Goal: Transaction & Acquisition: Obtain resource

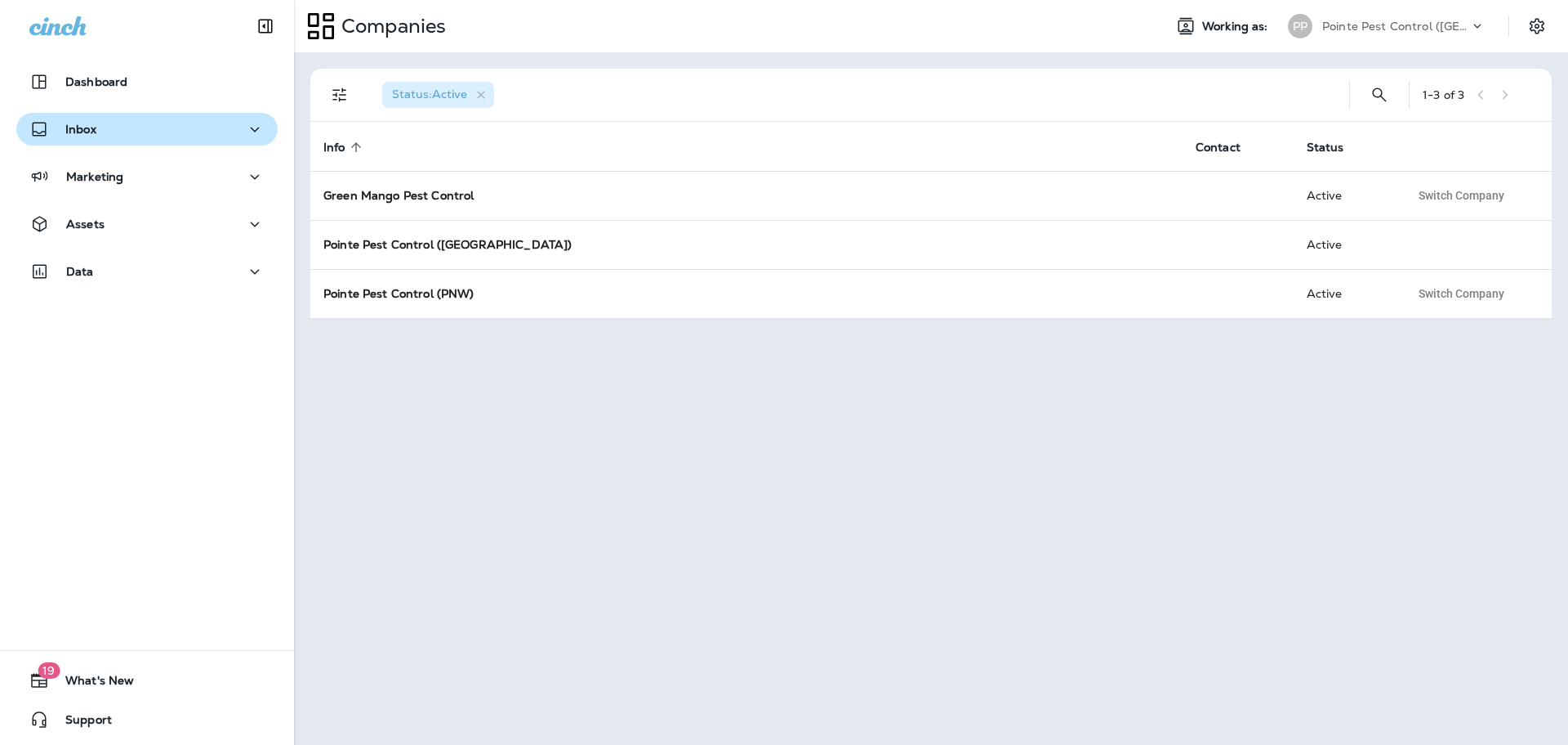
click at [111, 138] on div "Inbox" at bounding box center [146, 130] width 235 height 21
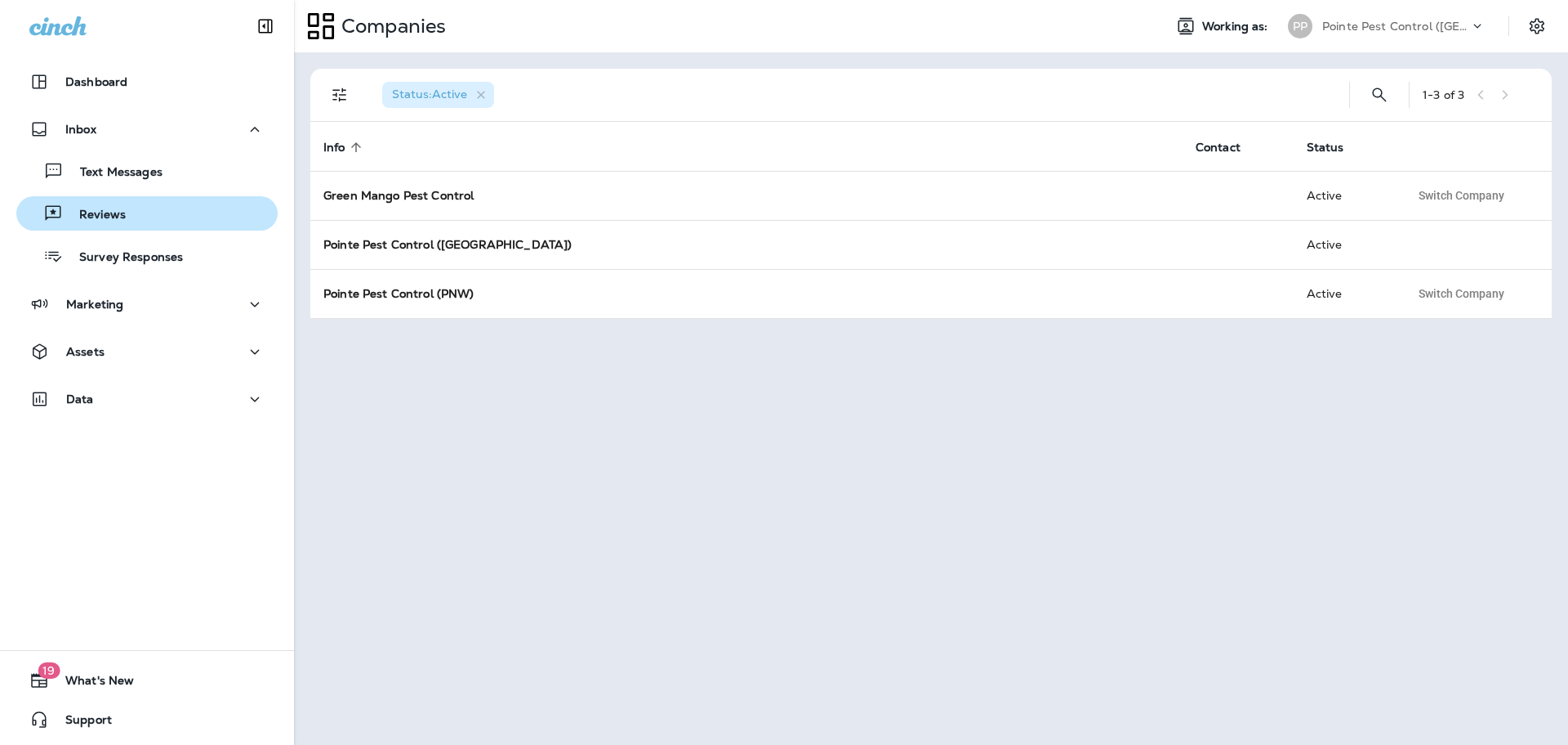
click at [155, 211] on div "Reviews" at bounding box center [147, 213] width 248 height 24
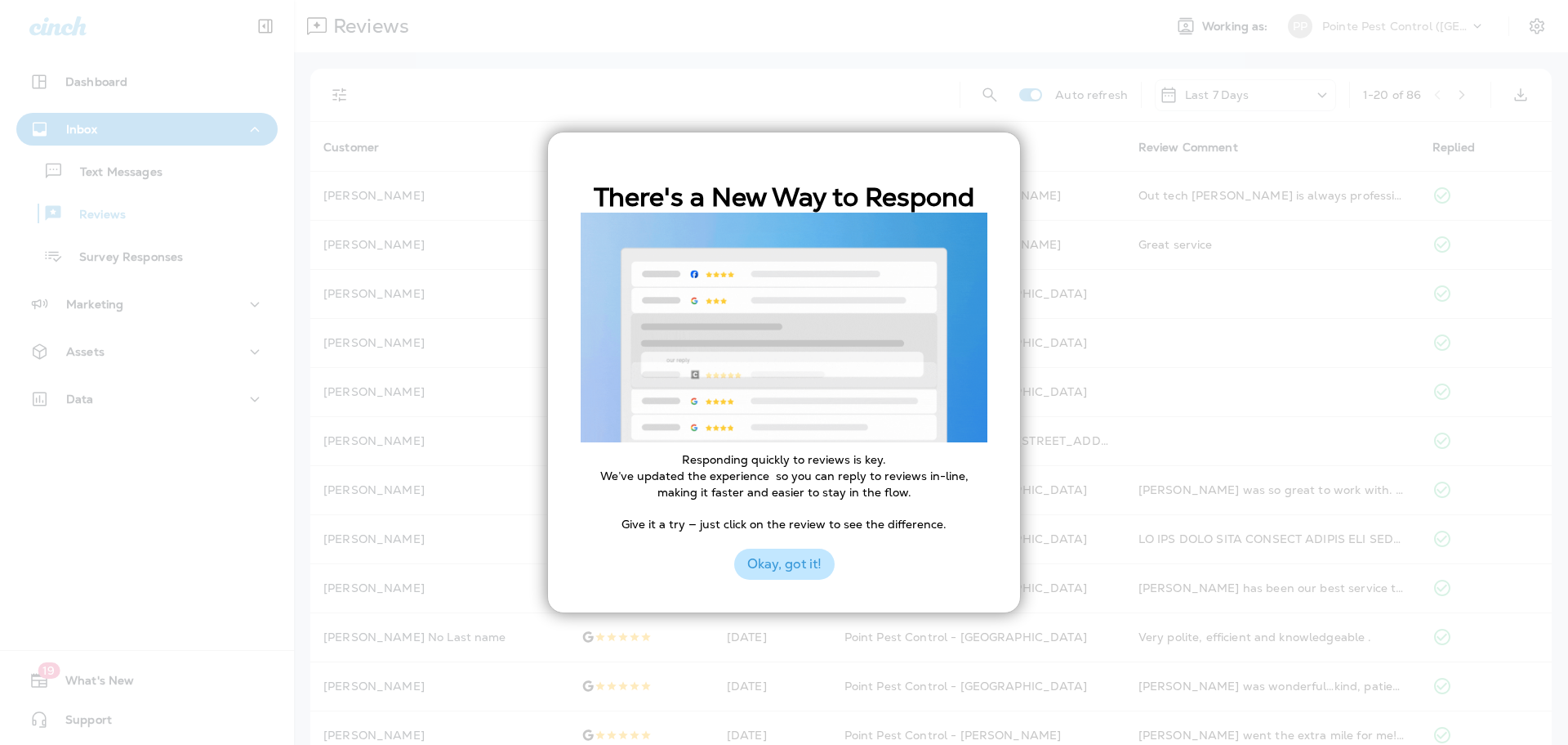
click at [818, 556] on button "Okay, got it!" at bounding box center [784, 564] width 101 height 31
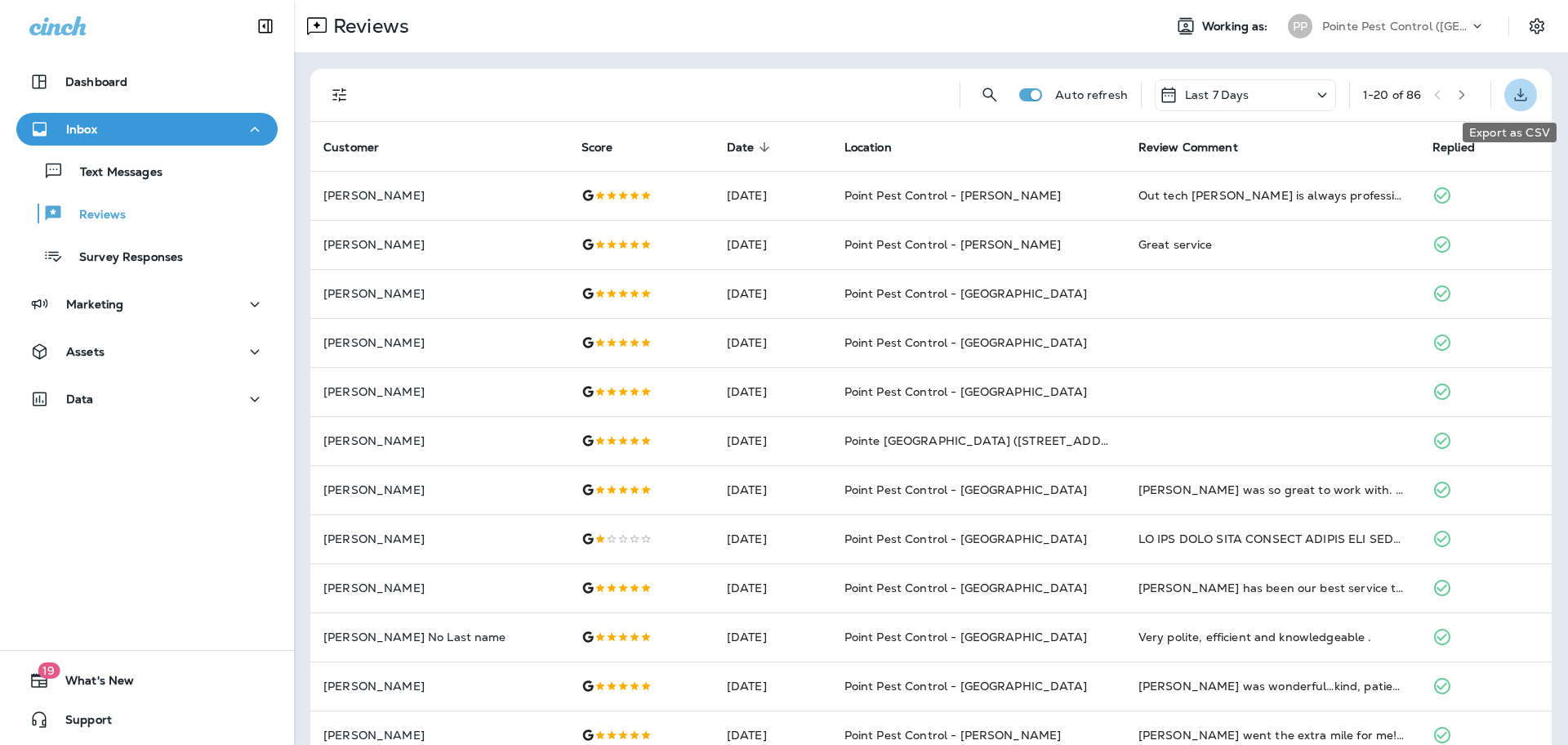
click at [1506, 106] on button "Export as CSV" at bounding box center [1521, 94] width 32 height 32
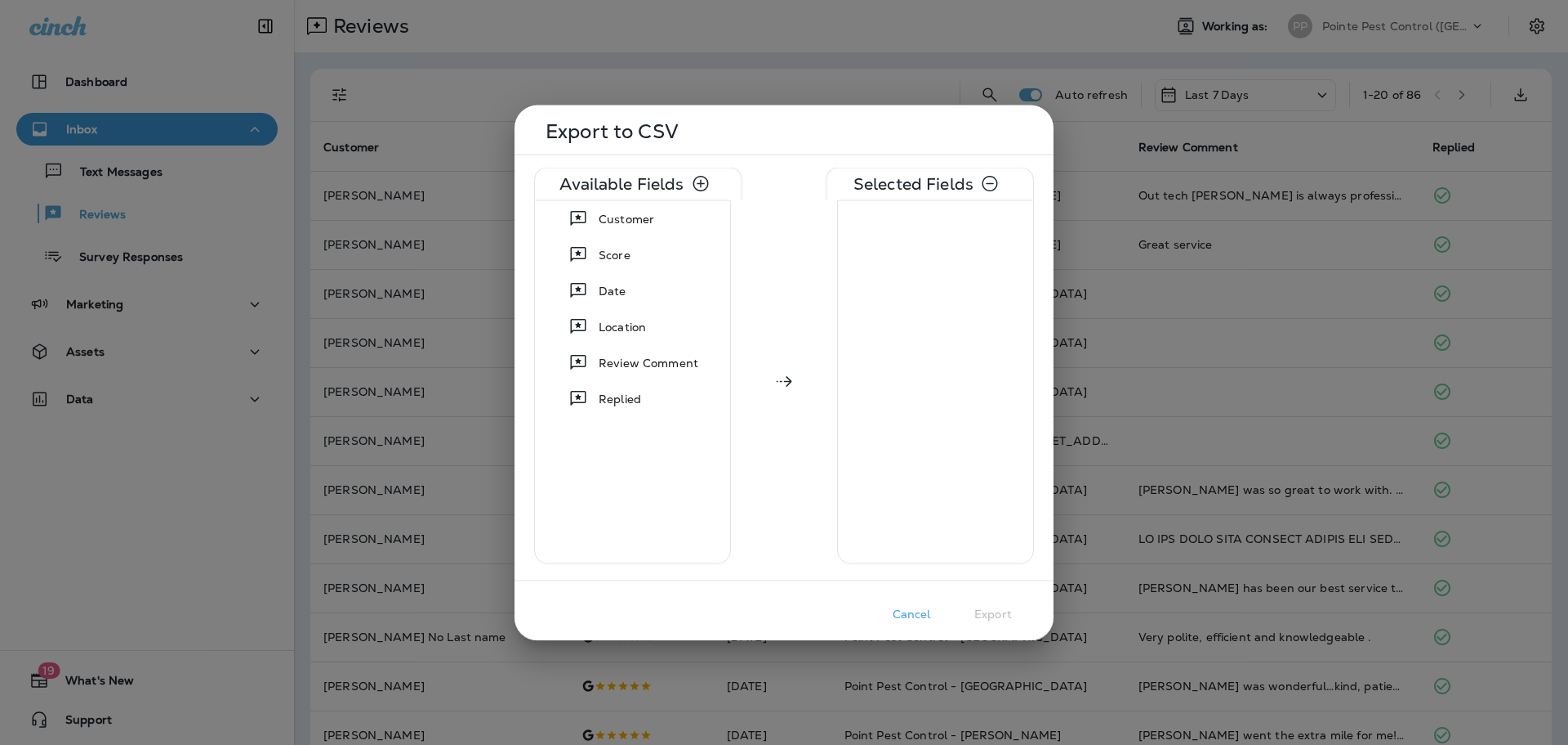
click at [866, 98] on div at bounding box center [784, 372] width 1568 height 745
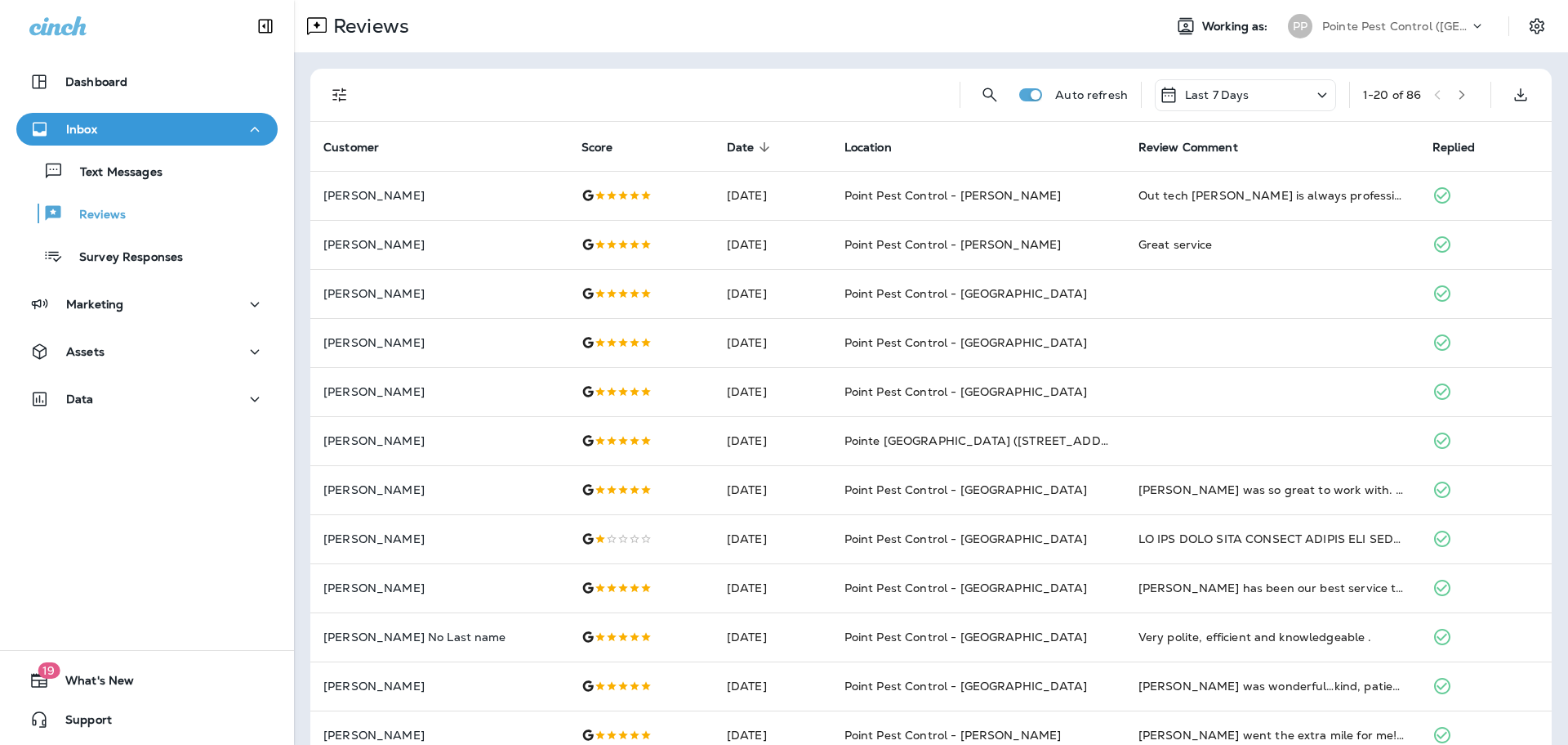
click at [1245, 97] on div "Last 7 Days" at bounding box center [1246, 95] width 181 height 32
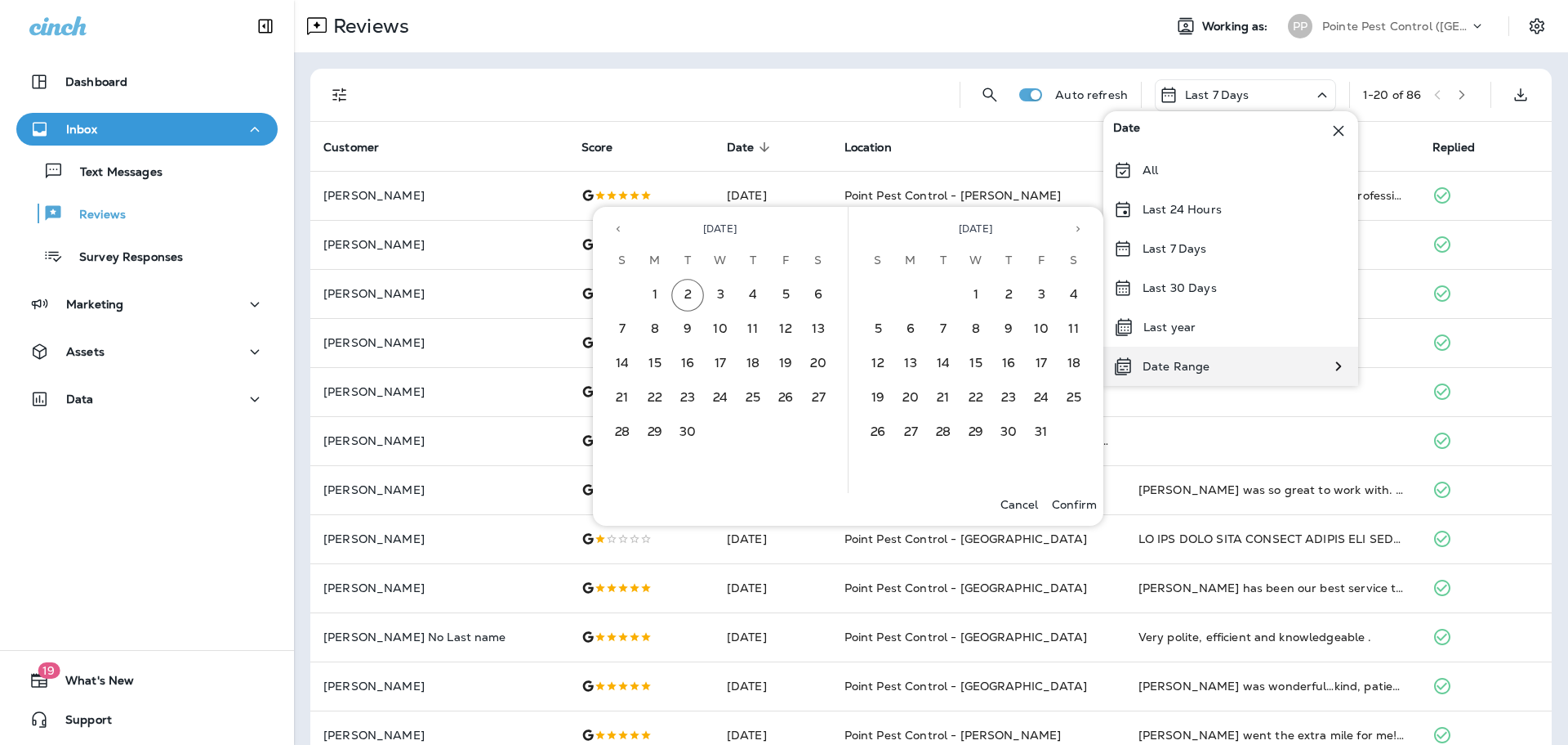
click at [1221, 375] on div "Date Range" at bounding box center [1231, 366] width 255 height 39
click at [1177, 363] on p "Date Range" at bounding box center [1176, 367] width 67 height 13
click at [790, 399] on button "26" at bounding box center [785, 397] width 32 height 32
click at [685, 433] on button "30" at bounding box center [687, 432] width 32 height 32
click at [1081, 508] on p "Confirm" at bounding box center [1074, 505] width 45 height 13
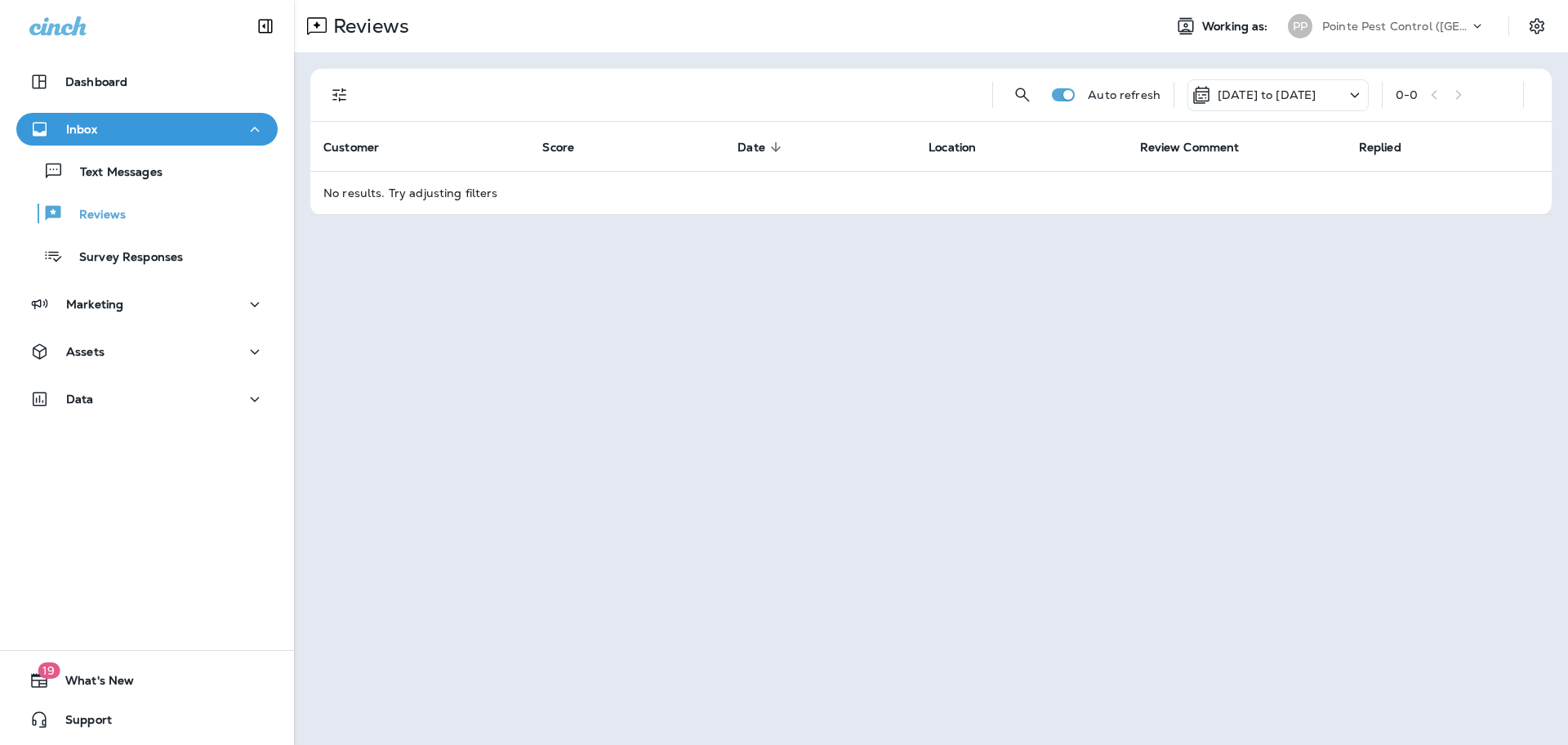
click at [1459, 22] on p "Pointe Pest Control ([GEOGRAPHIC_DATA])" at bounding box center [1395, 27] width 147 height 13
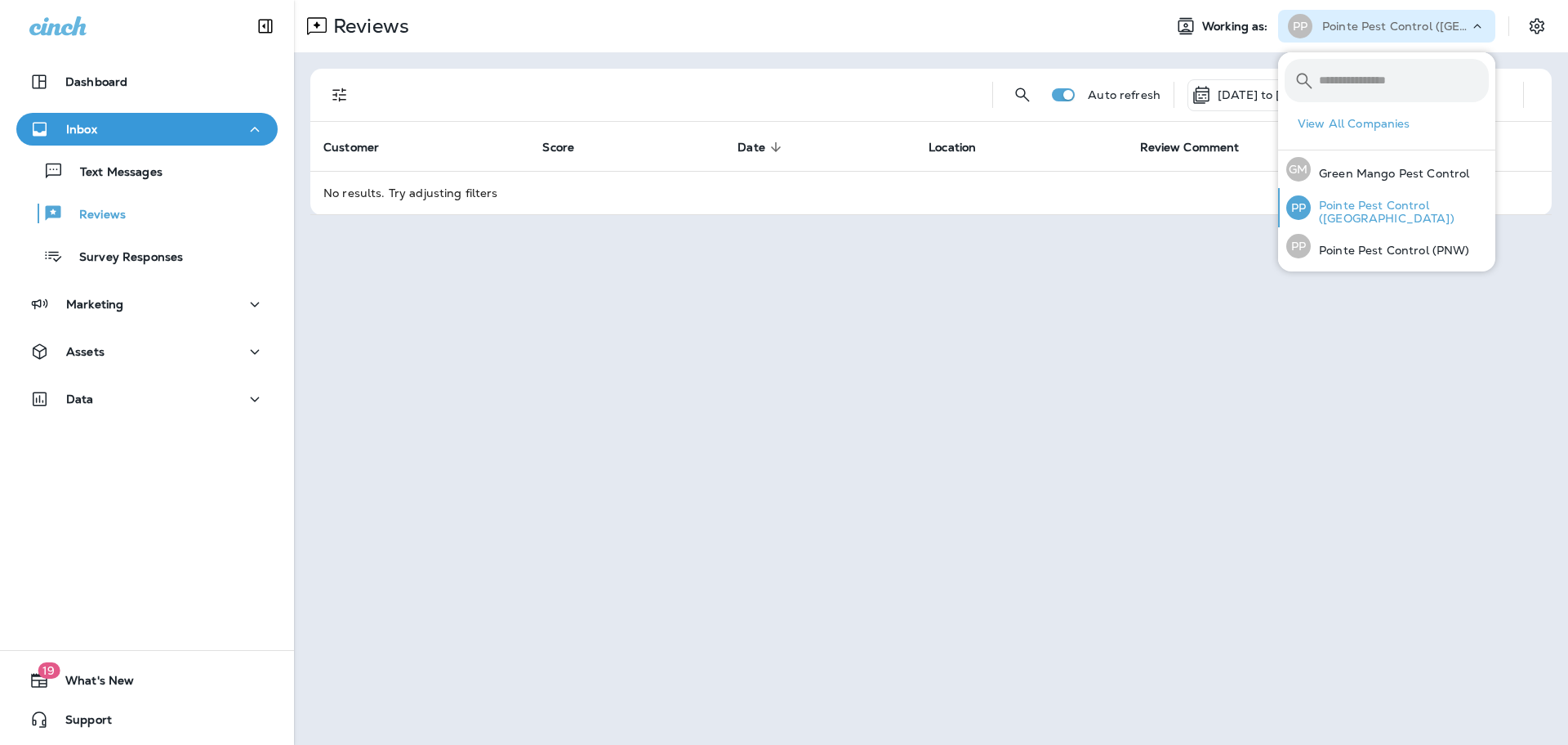
click at [1408, 210] on p "Pointe Pest Control ([GEOGRAPHIC_DATA])" at bounding box center [1400, 211] width 178 height 26
click at [455, 303] on div "Reviews Working as: PP Pointe Pest Control ([GEOGRAPHIC_DATA]) Auto refresh [DA…" at bounding box center [931, 372] width 1274 height 745
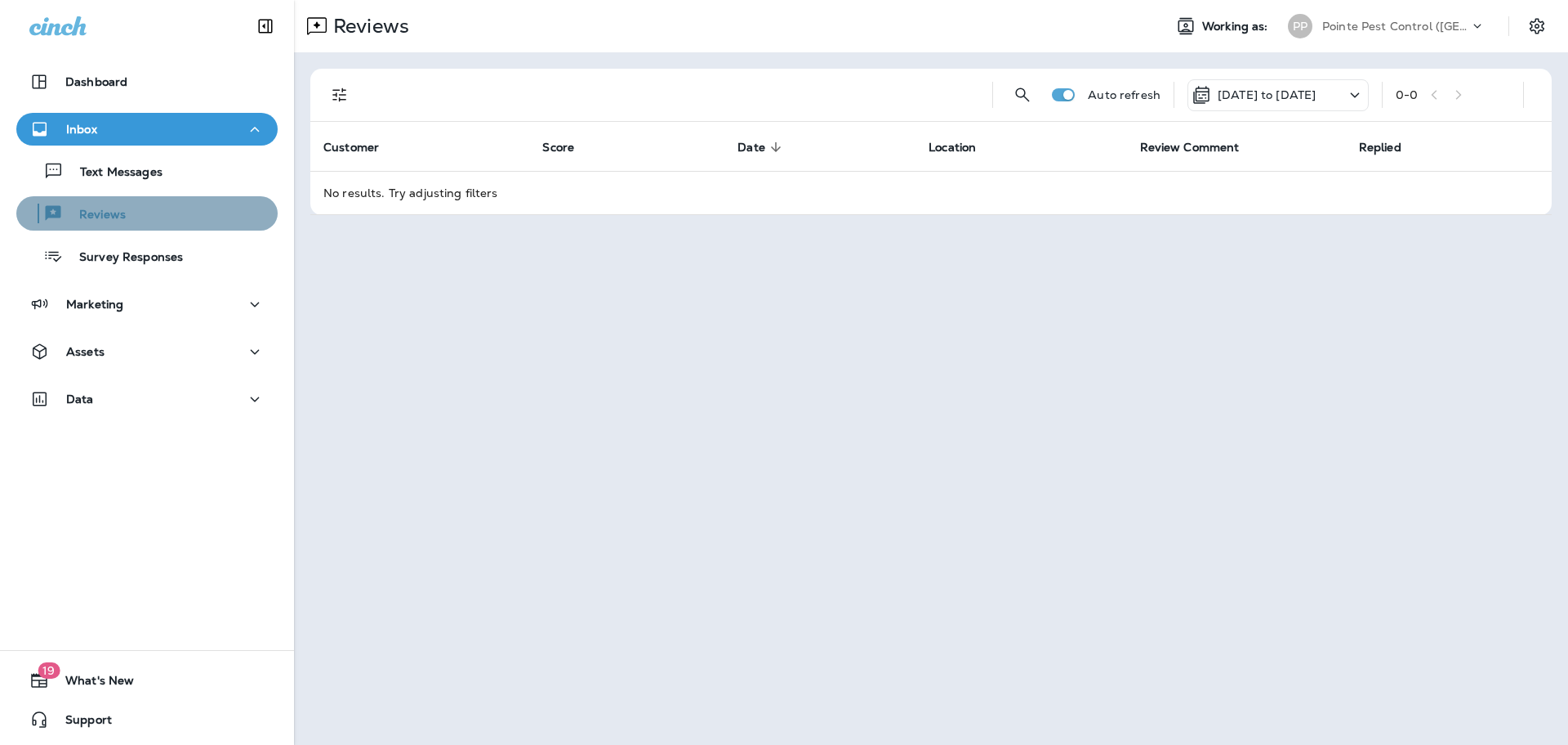
click at [145, 203] on div "Reviews" at bounding box center [147, 213] width 248 height 24
click at [1349, 94] on icon at bounding box center [1355, 95] width 20 height 21
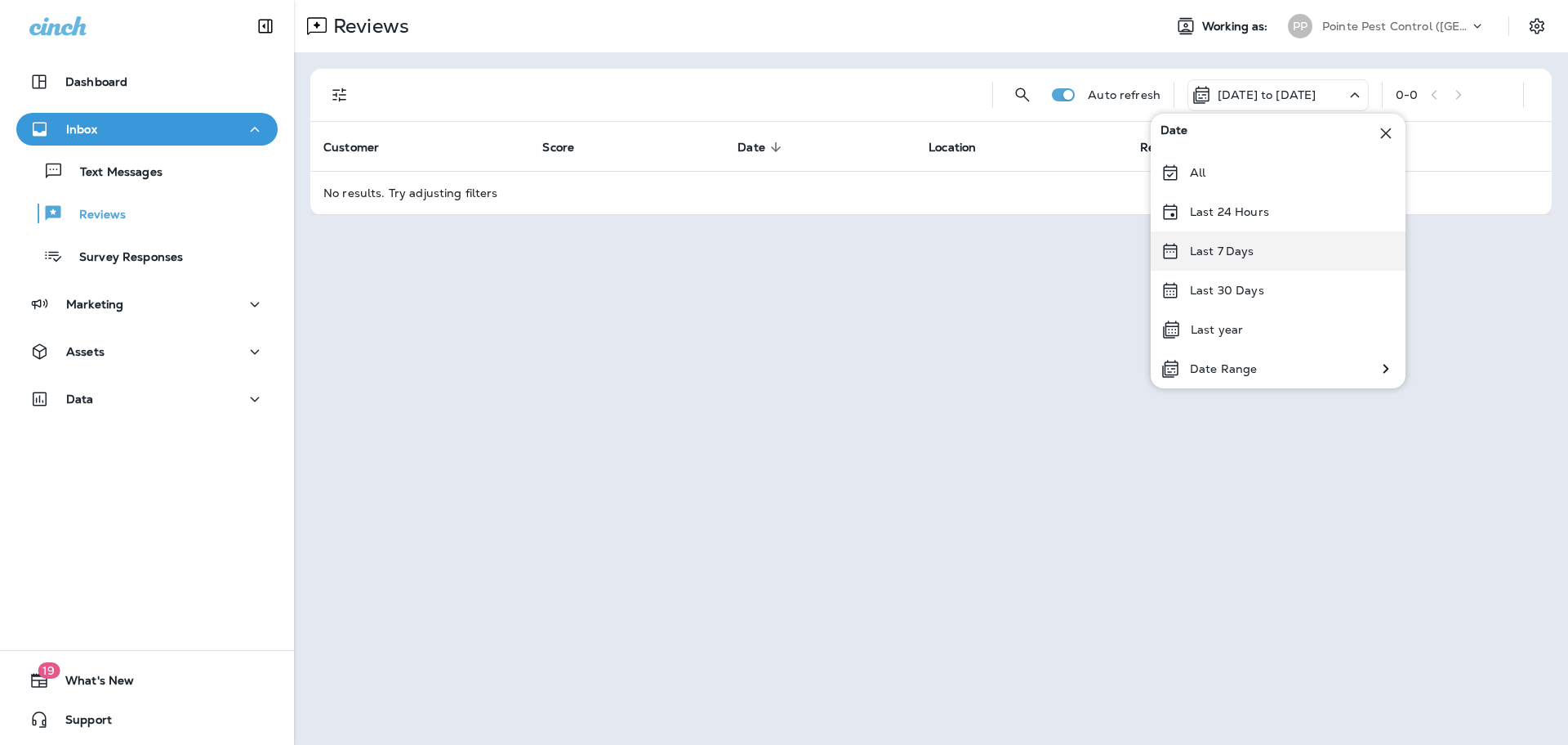
click at [1242, 240] on div "Last 7 Days" at bounding box center [1278, 250] width 255 height 39
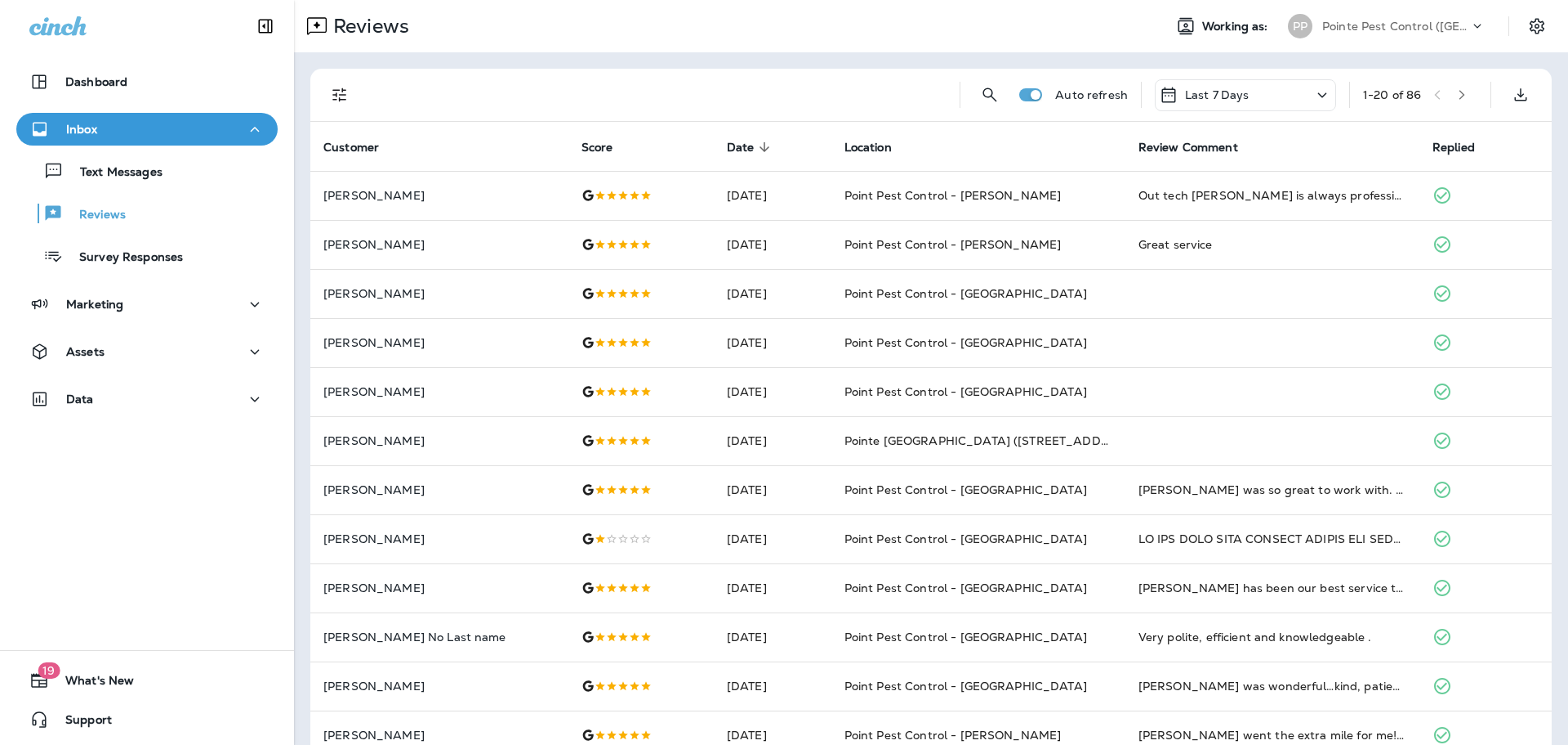
click at [1277, 89] on div "Last 7 Days" at bounding box center [1246, 95] width 181 height 32
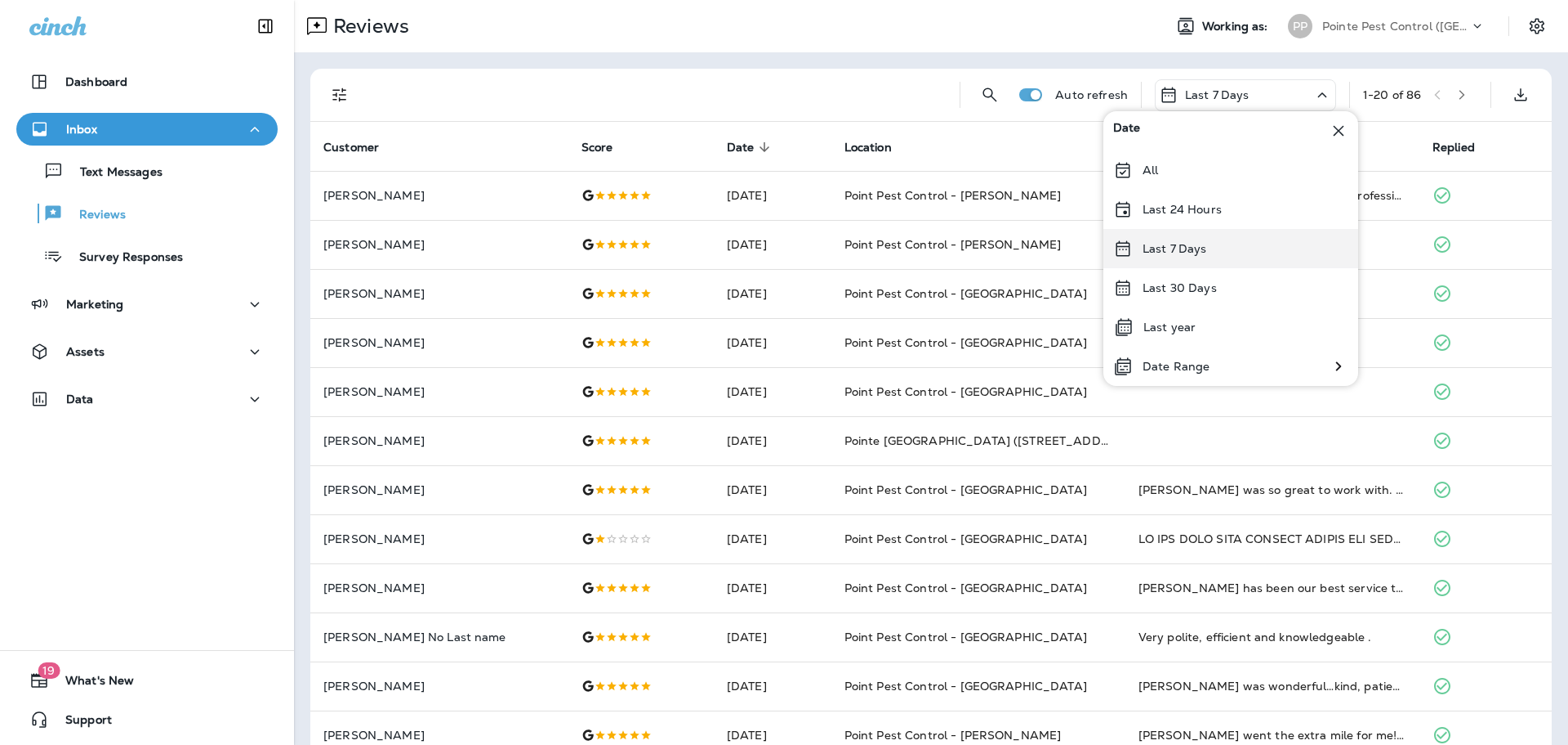
click at [1196, 247] on p "Last 7 Days" at bounding box center [1175, 249] width 65 height 13
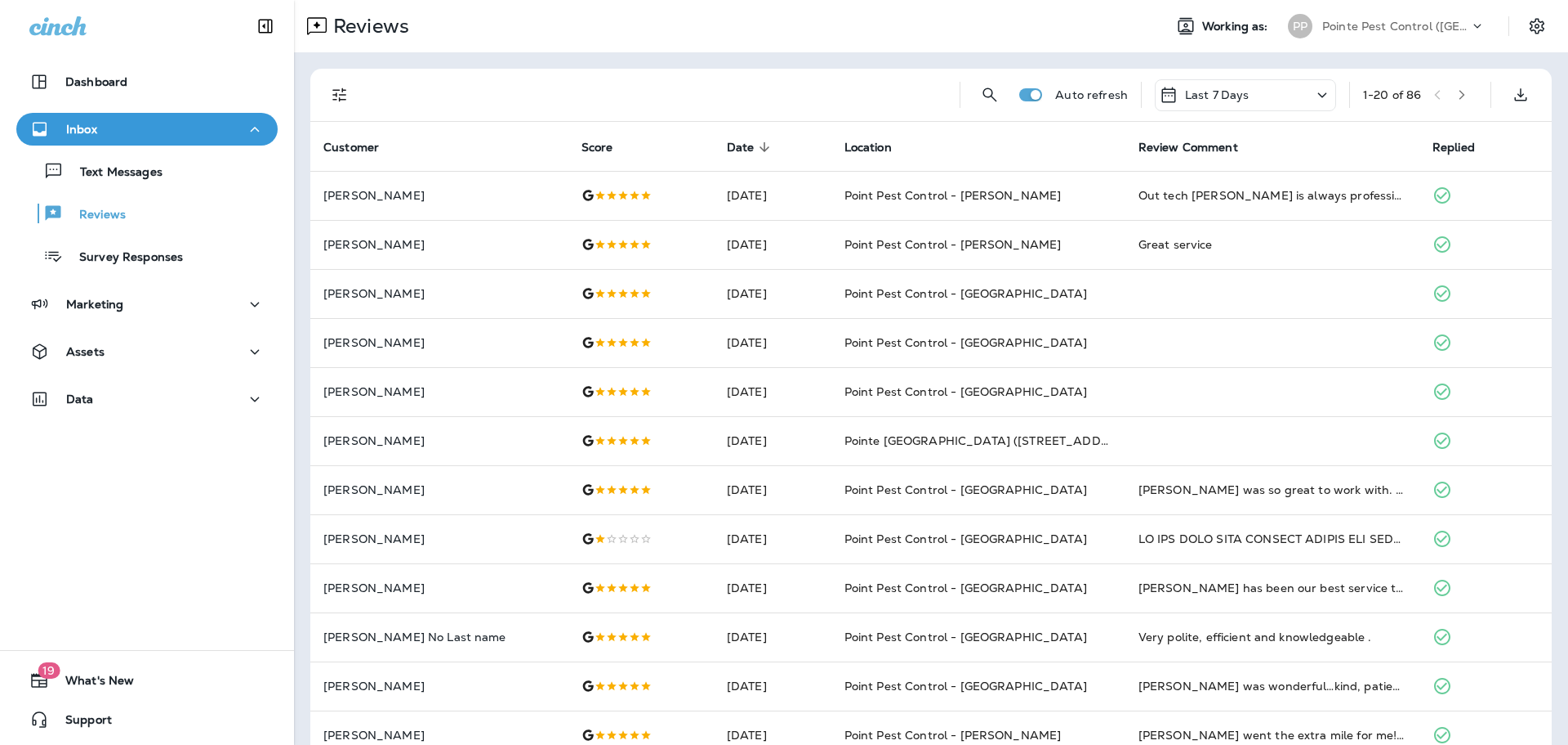
click at [1247, 107] on div "Last 7 Days" at bounding box center [1246, 95] width 181 height 32
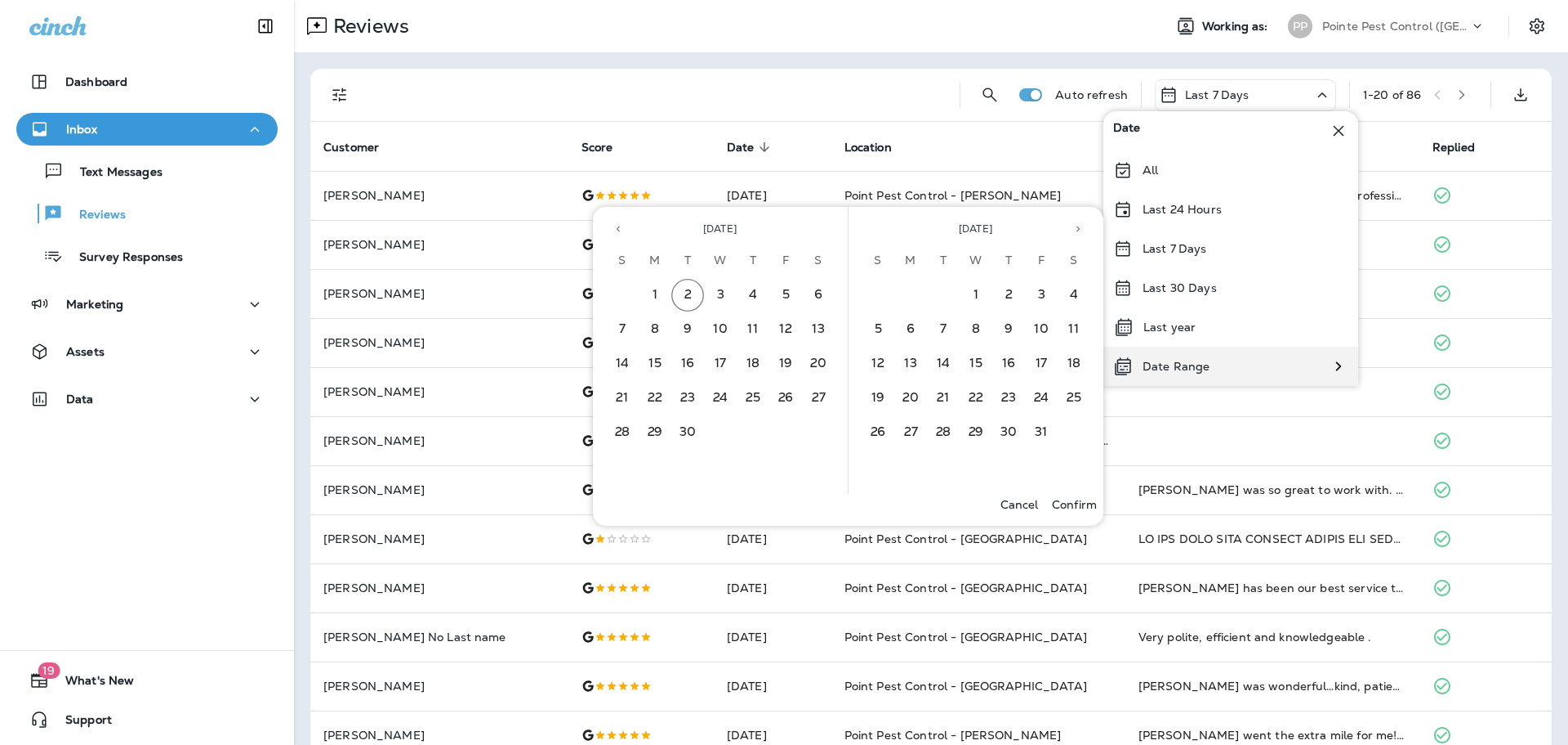
click at [1177, 356] on div "Date Range" at bounding box center [1162, 366] width 116 height 39
click at [616, 230] on icon "Previous month" at bounding box center [618, 229] width 12 height 12
click at [692, 443] on button "26" at bounding box center [687, 432] width 32 height 32
click at [624, 475] on button "31" at bounding box center [622, 466] width 32 height 32
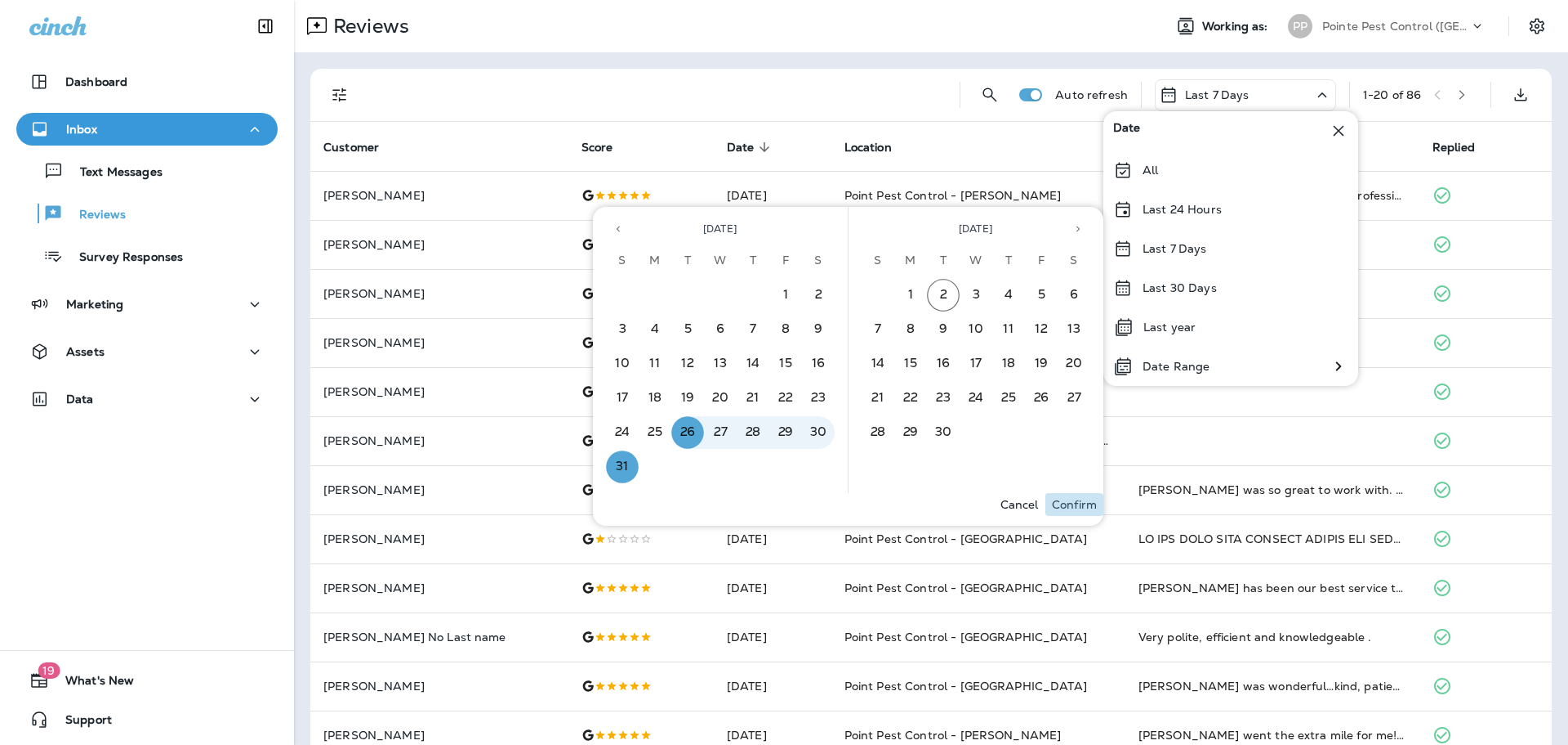
click at [1076, 506] on p "Confirm" at bounding box center [1074, 505] width 45 height 13
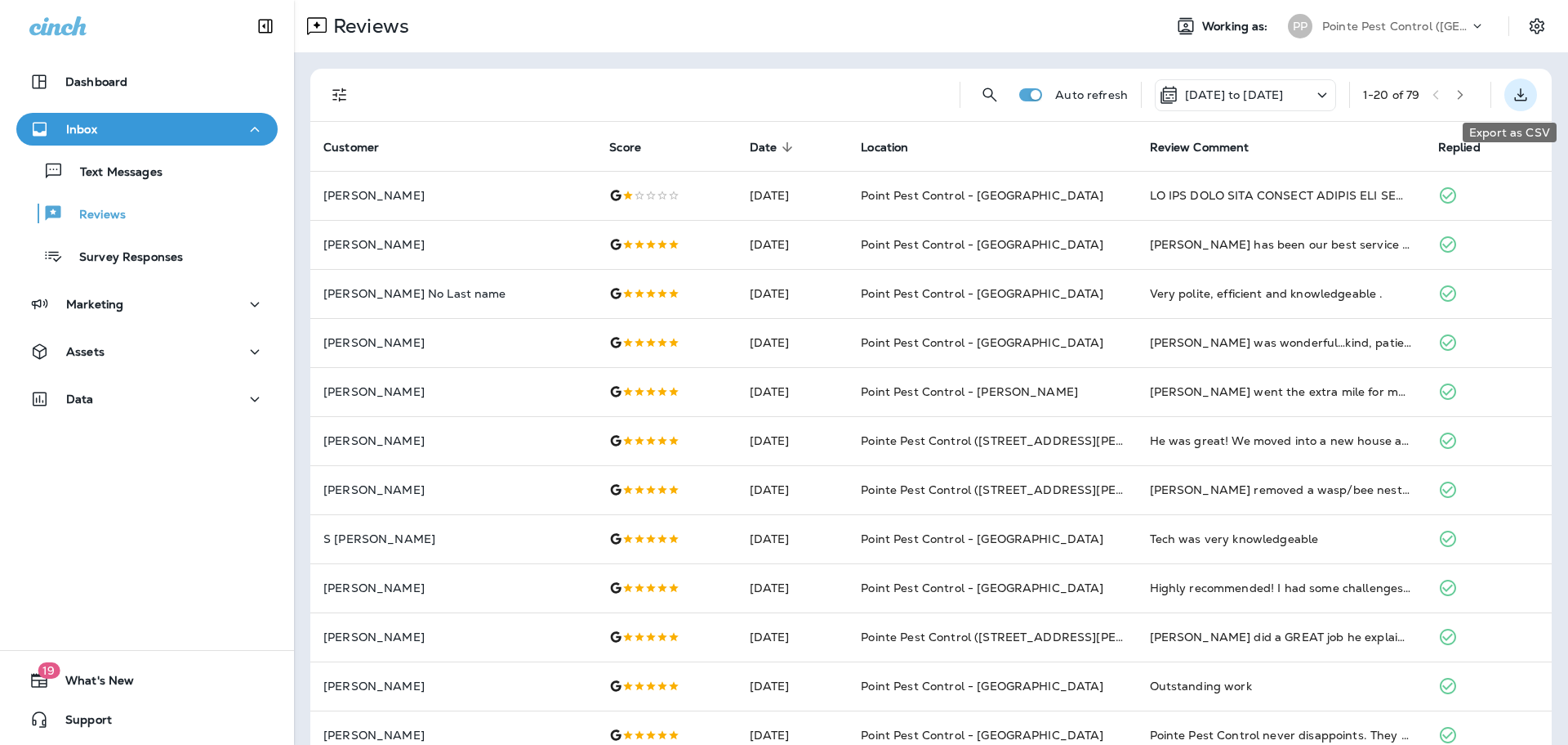
click at [1521, 97] on button "Export as CSV" at bounding box center [1521, 94] width 32 height 32
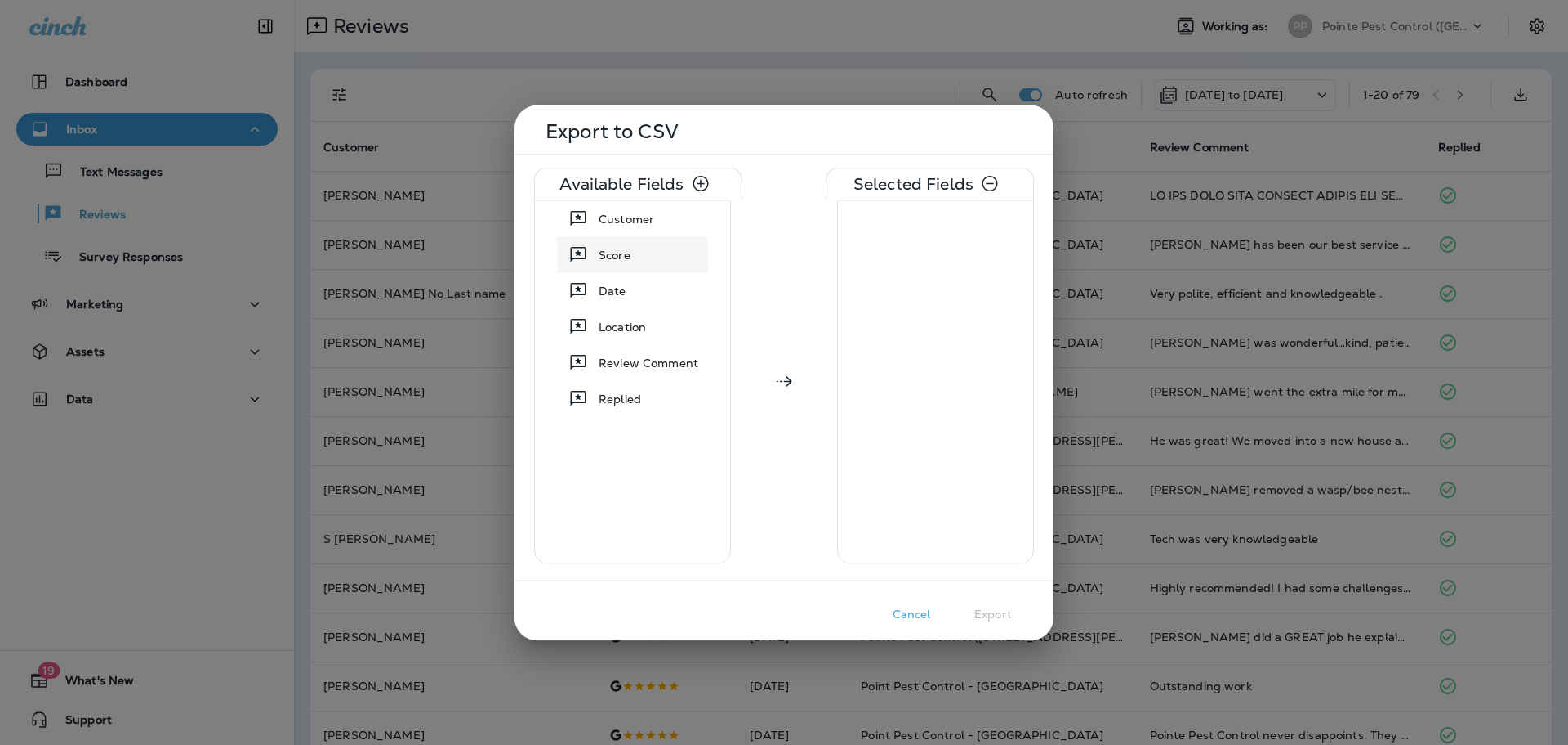
click at [628, 217] on span "Customer" at bounding box center [627, 219] width 56 height 17
click at [628, 217] on span "Score" at bounding box center [615, 219] width 32 height 17
click at [628, 217] on div "Date" at bounding box center [612, 218] width 41 height 29
click at [628, 217] on span "Location" at bounding box center [622, 219] width 47 height 17
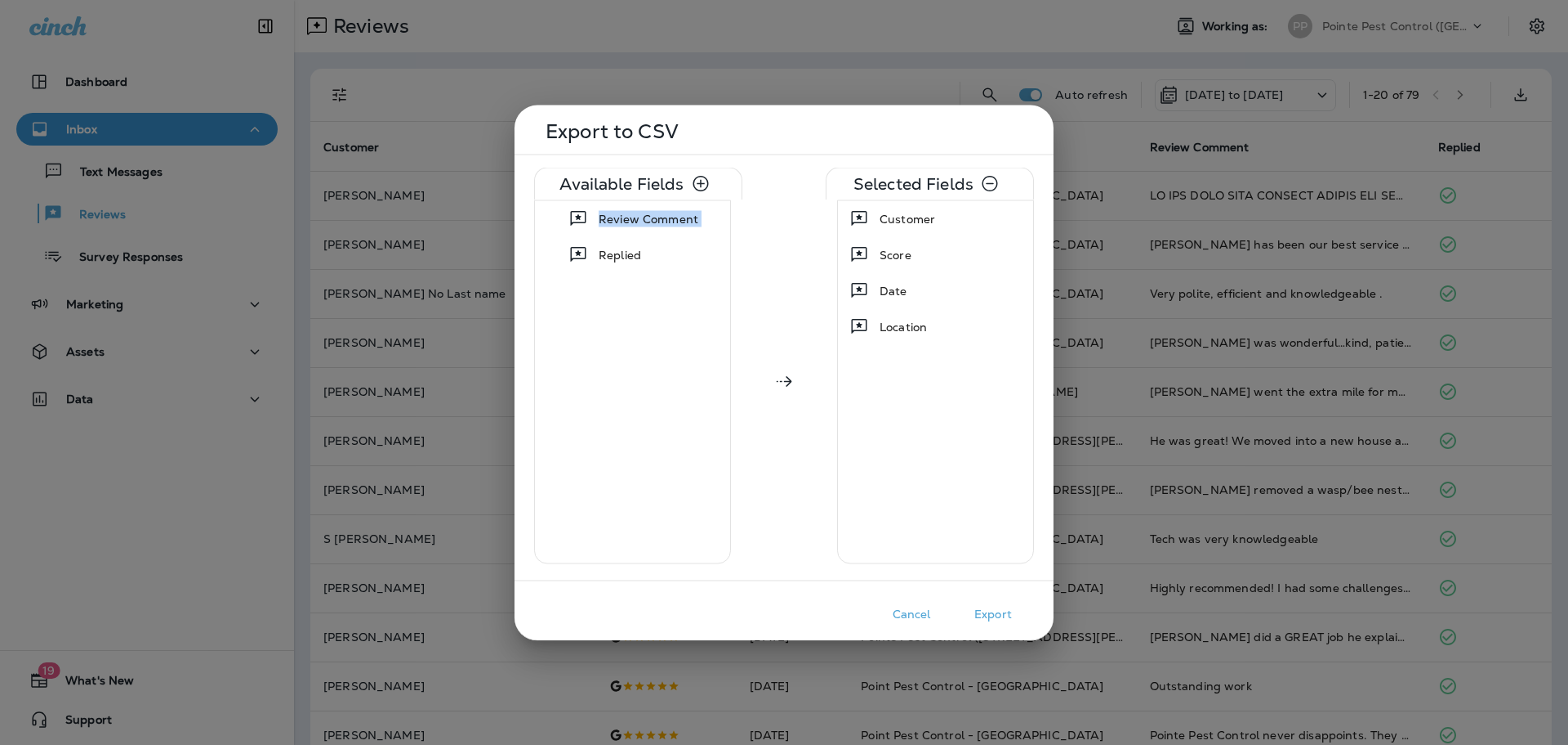
click at [628, 217] on span "Review Comment" at bounding box center [649, 219] width 100 height 17
click at [629, 217] on span "Replied" at bounding box center [648, 219] width 42 height 17
click at [984, 621] on button "Export" at bounding box center [993, 614] width 81 height 25
